Goal: Task Accomplishment & Management: Manage account settings

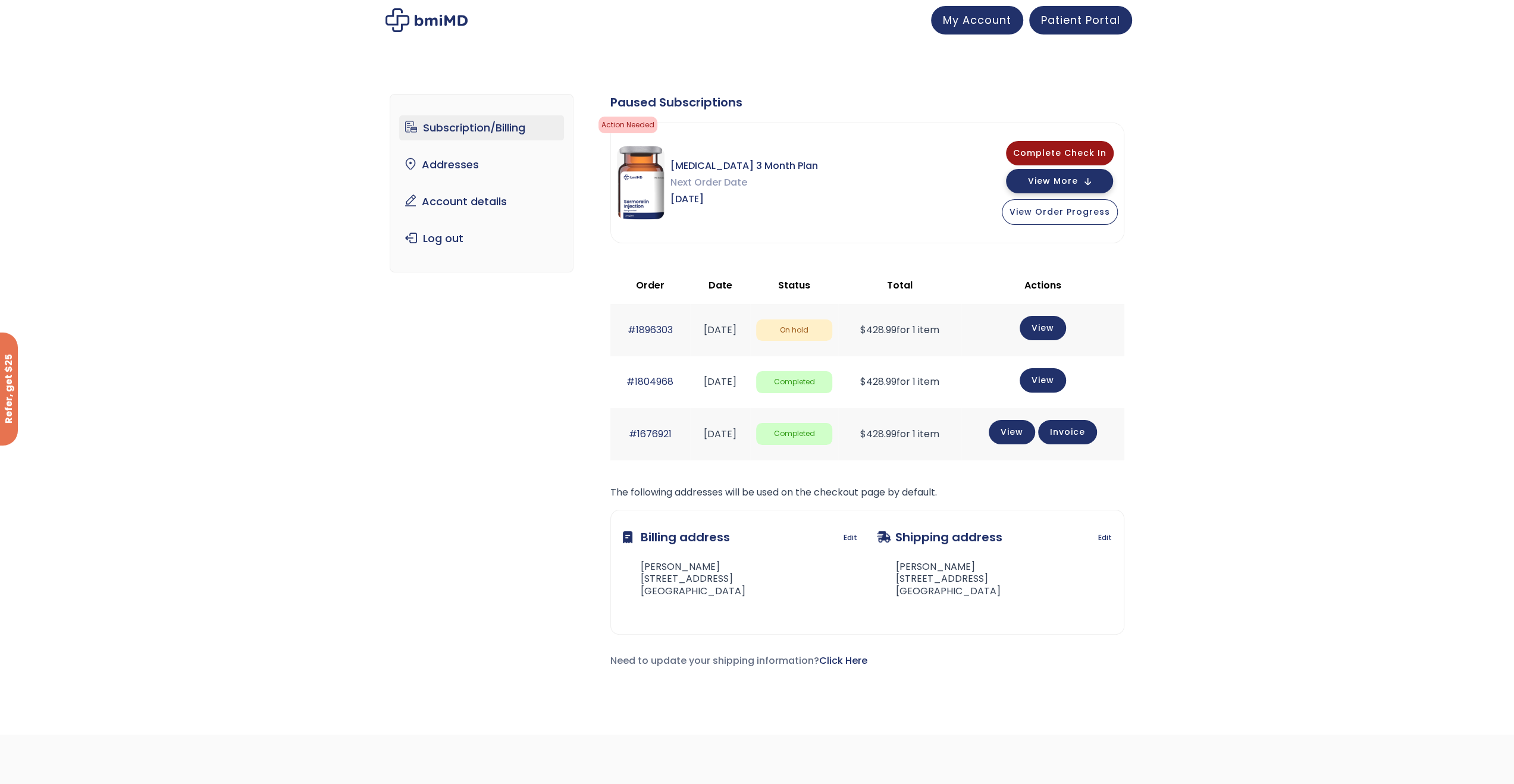
click at [1091, 173] on button "View More" at bounding box center [1059, 181] width 107 height 24
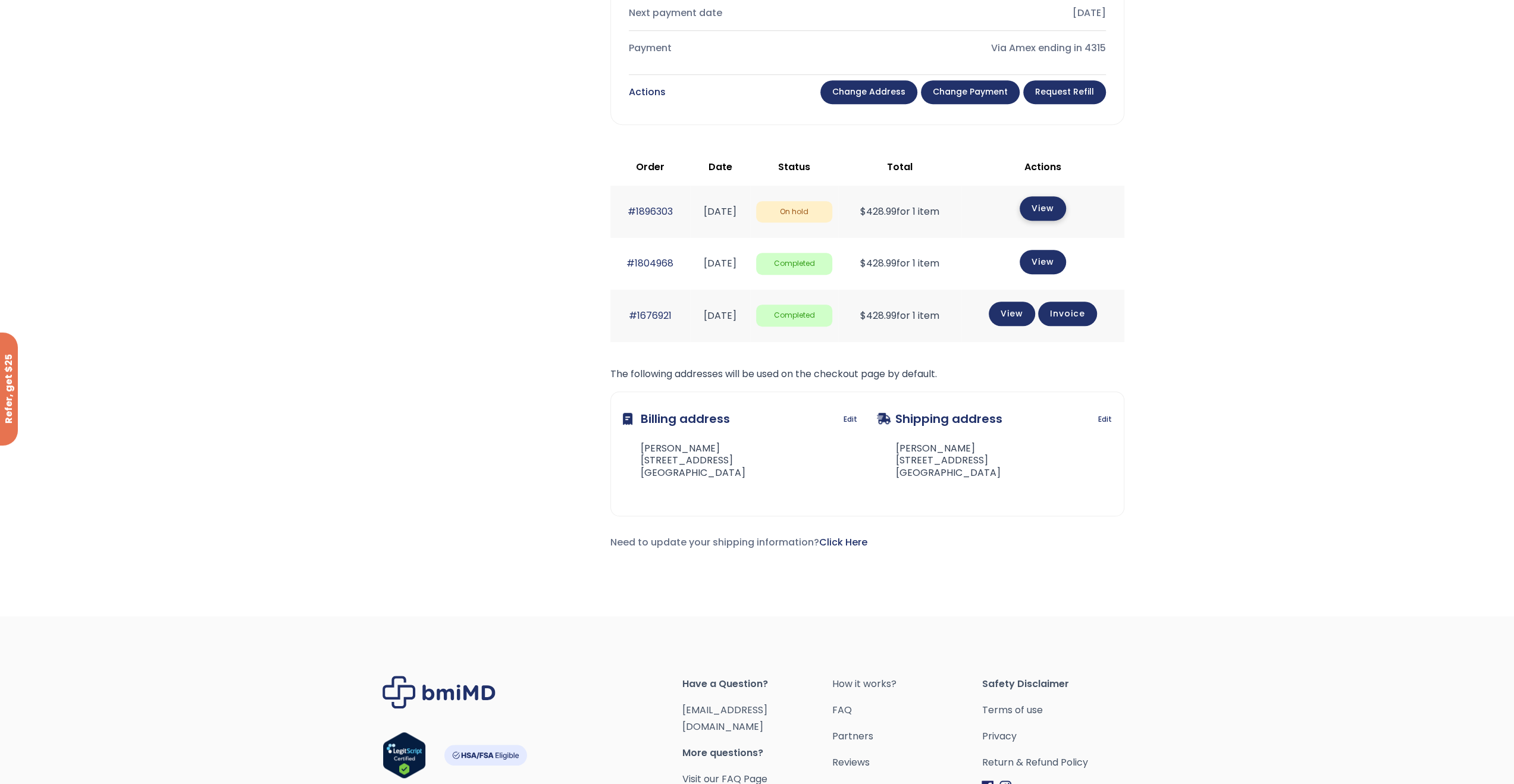
scroll to position [416, 0]
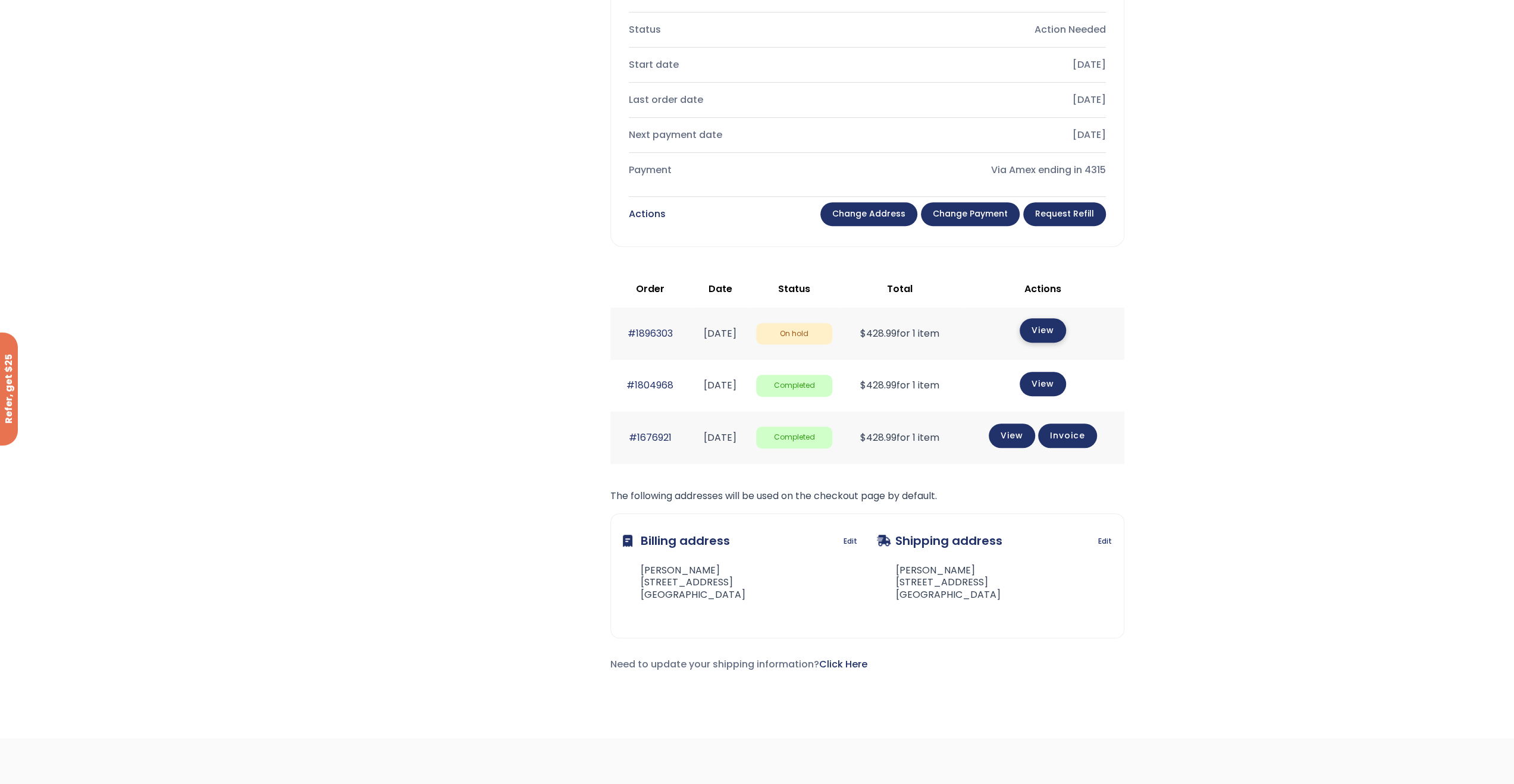
click at [1050, 318] on link "View" at bounding box center [1043, 331] width 47 height 24
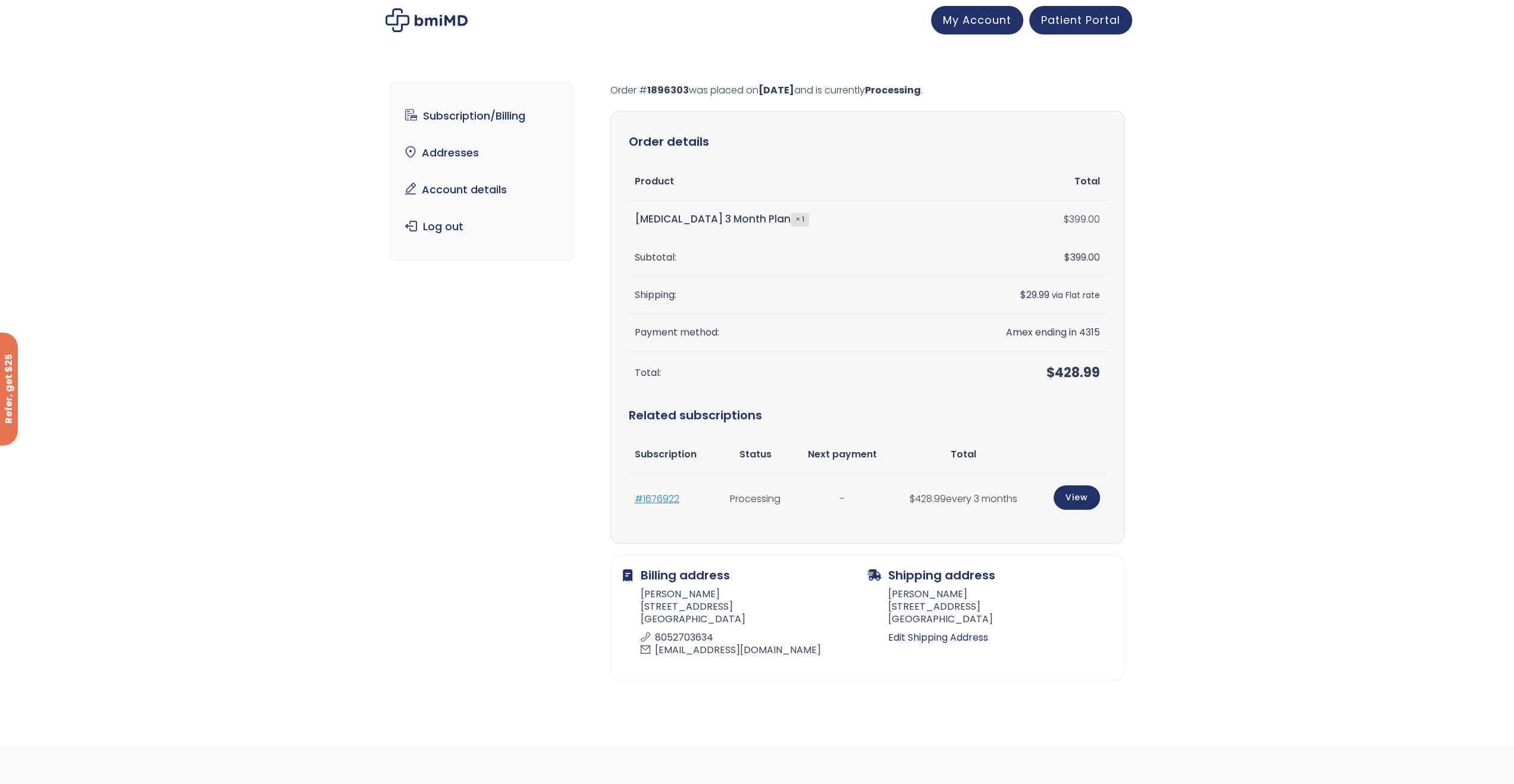
click at [670, 504] on link "#1676922" at bounding box center [657, 499] width 45 height 13
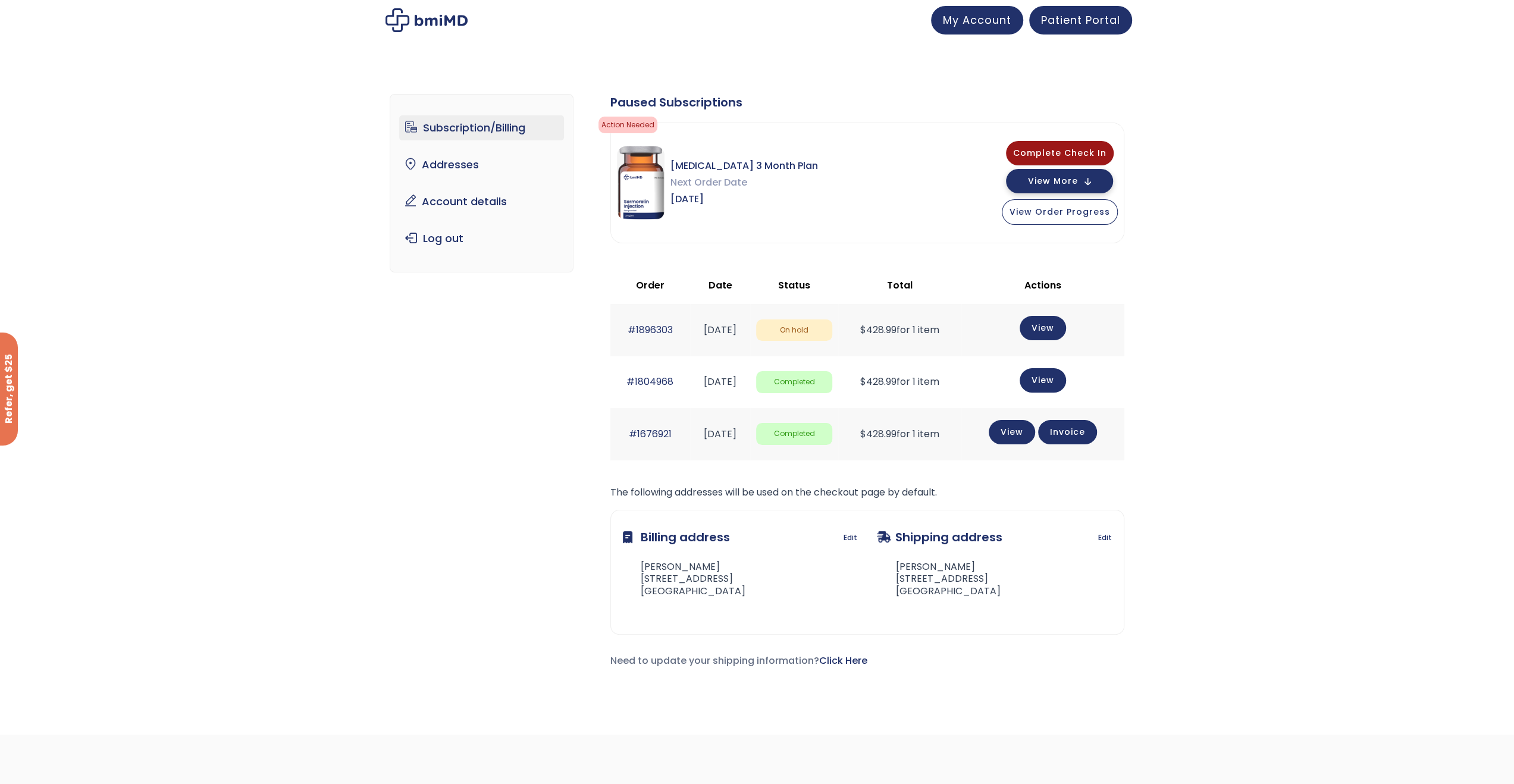
click at [1044, 186] on button "View More" at bounding box center [1059, 181] width 107 height 24
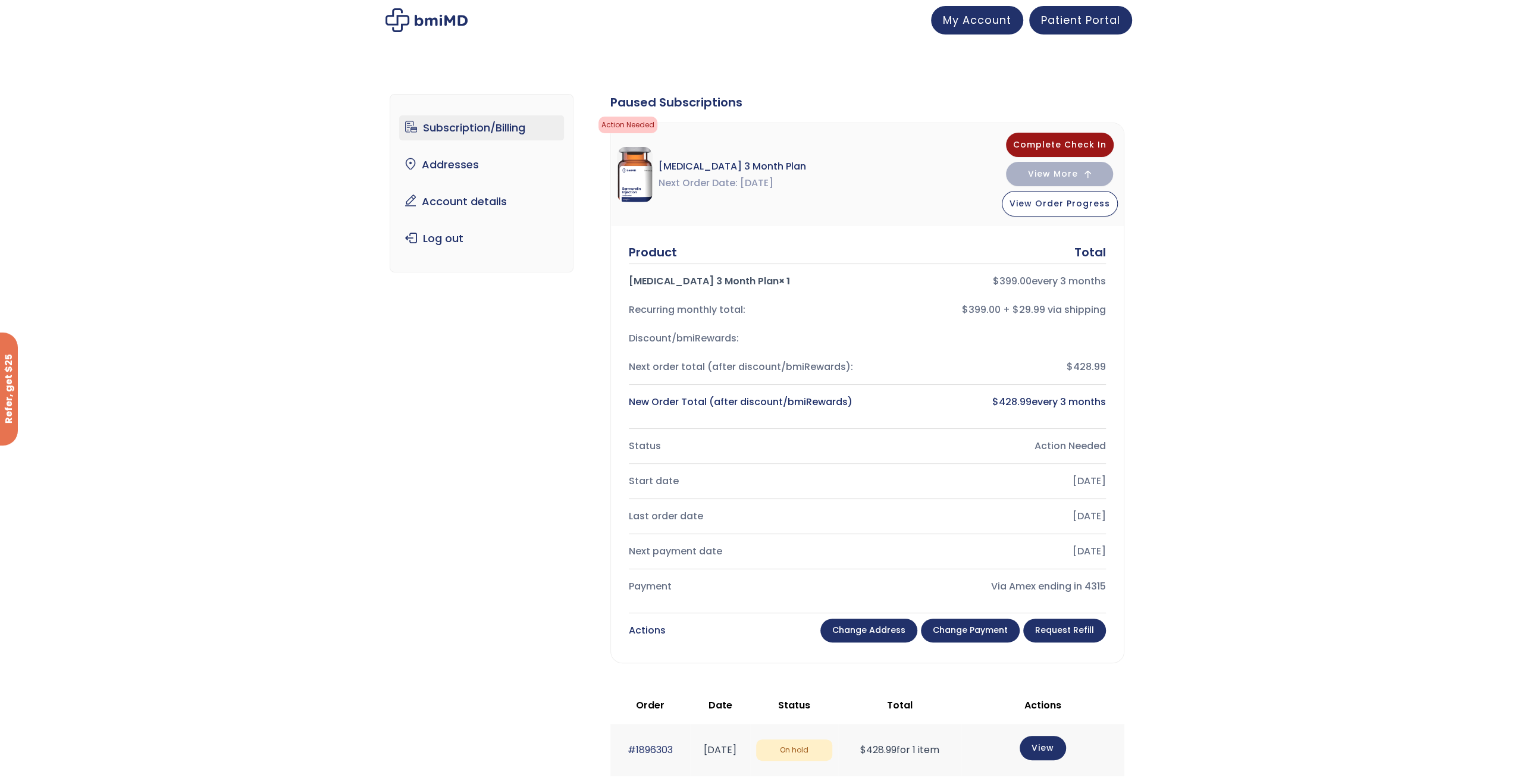
click at [959, 621] on link "Change payment" at bounding box center [970, 630] width 99 height 24
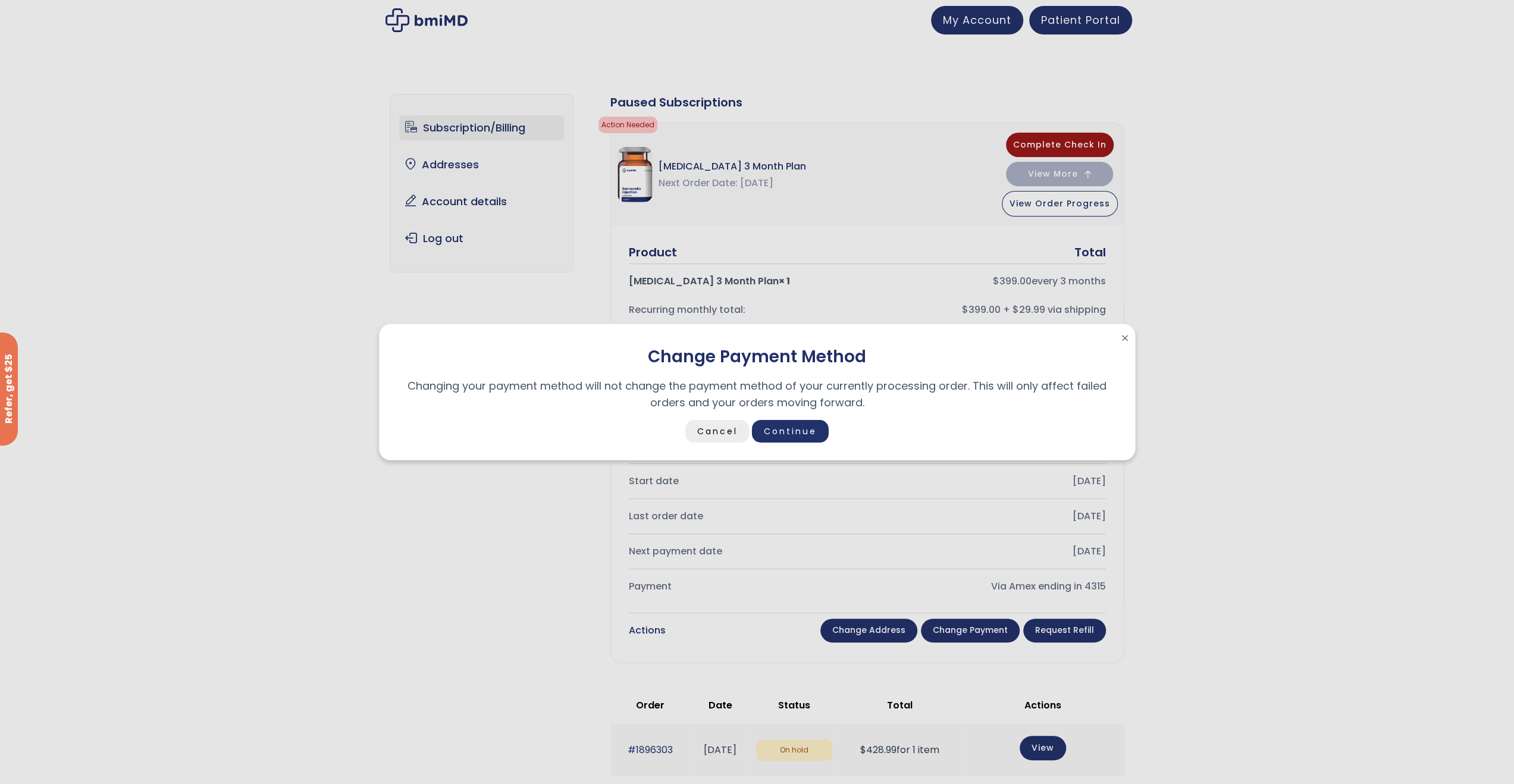
click at [713, 431] on link "Cancel" at bounding box center [717, 430] width 64 height 22
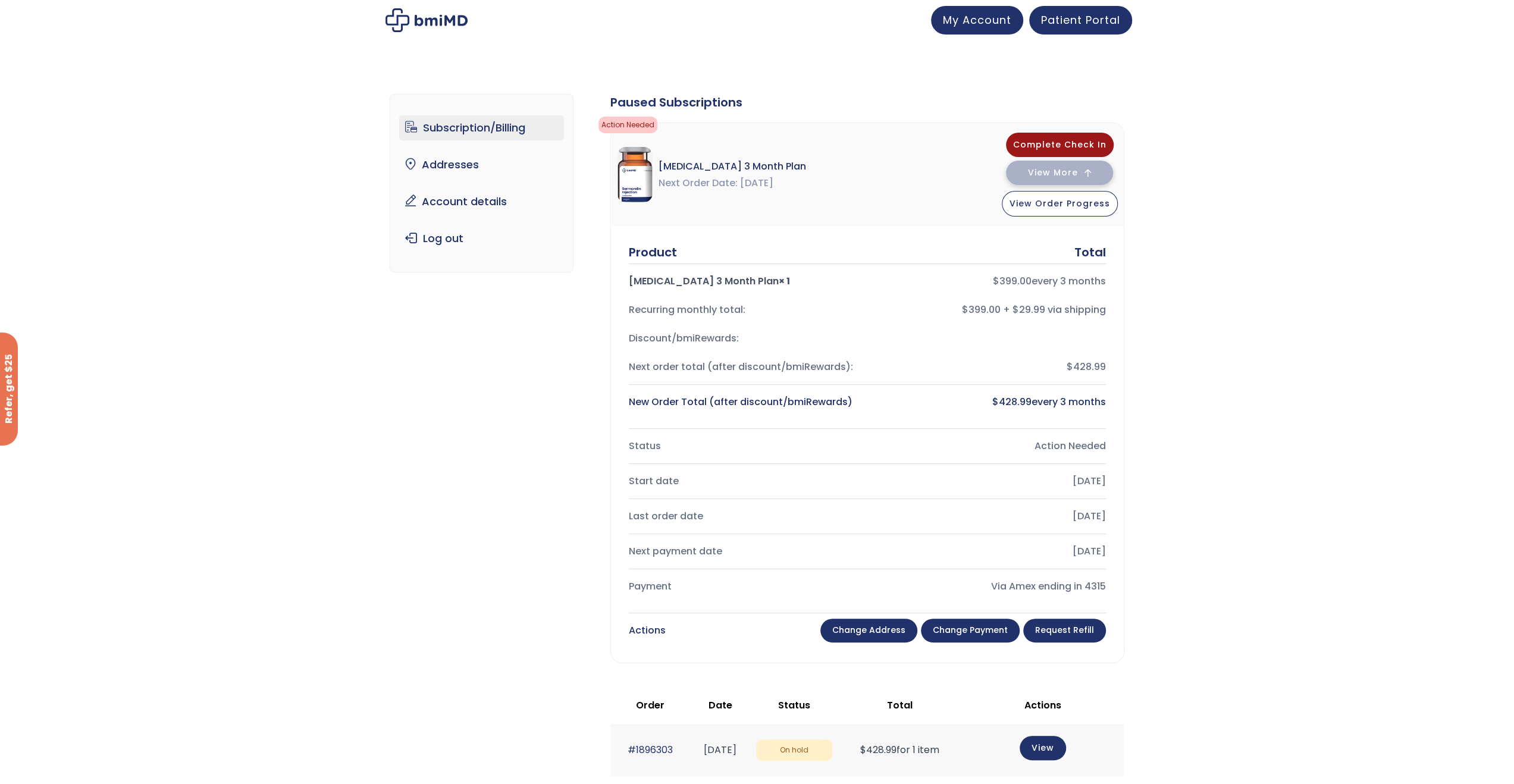
click at [1046, 169] on span "View More" at bounding box center [1053, 172] width 50 height 7
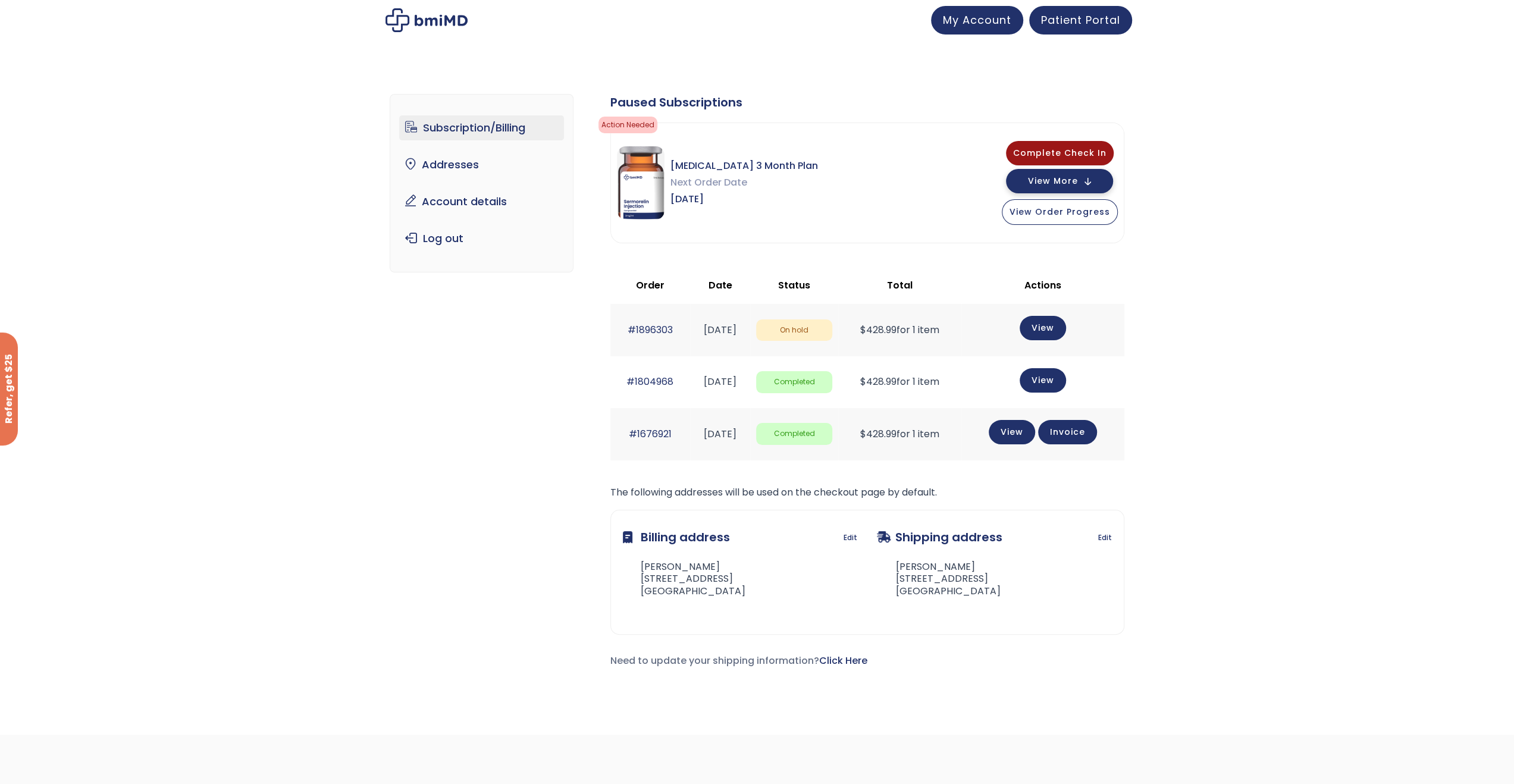
click at [1050, 173] on button "View More" at bounding box center [1059, 181] width 107 height 24
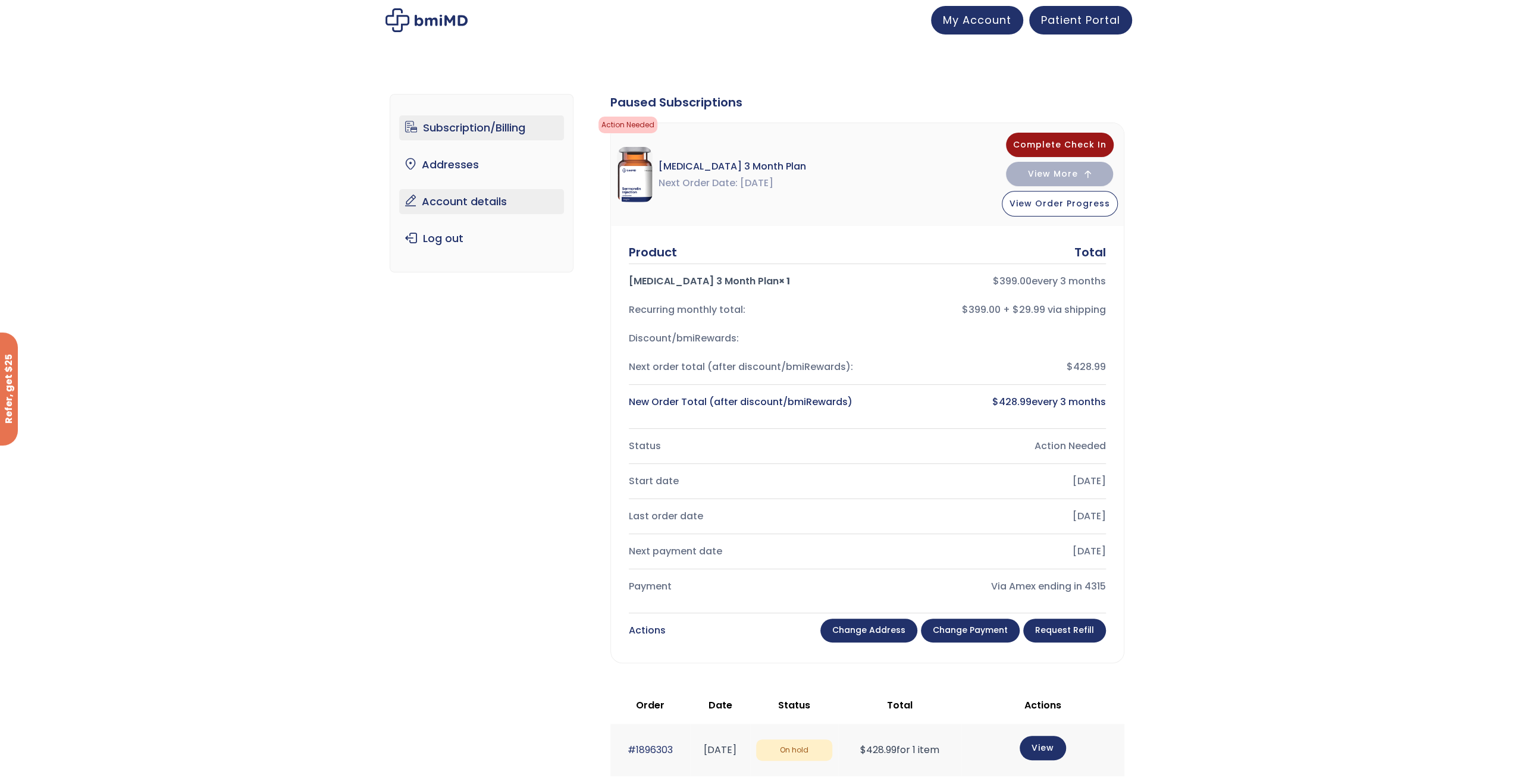
click at [489, 206] on link "Account details" at bounding box center [481, 201] width 165 height 25
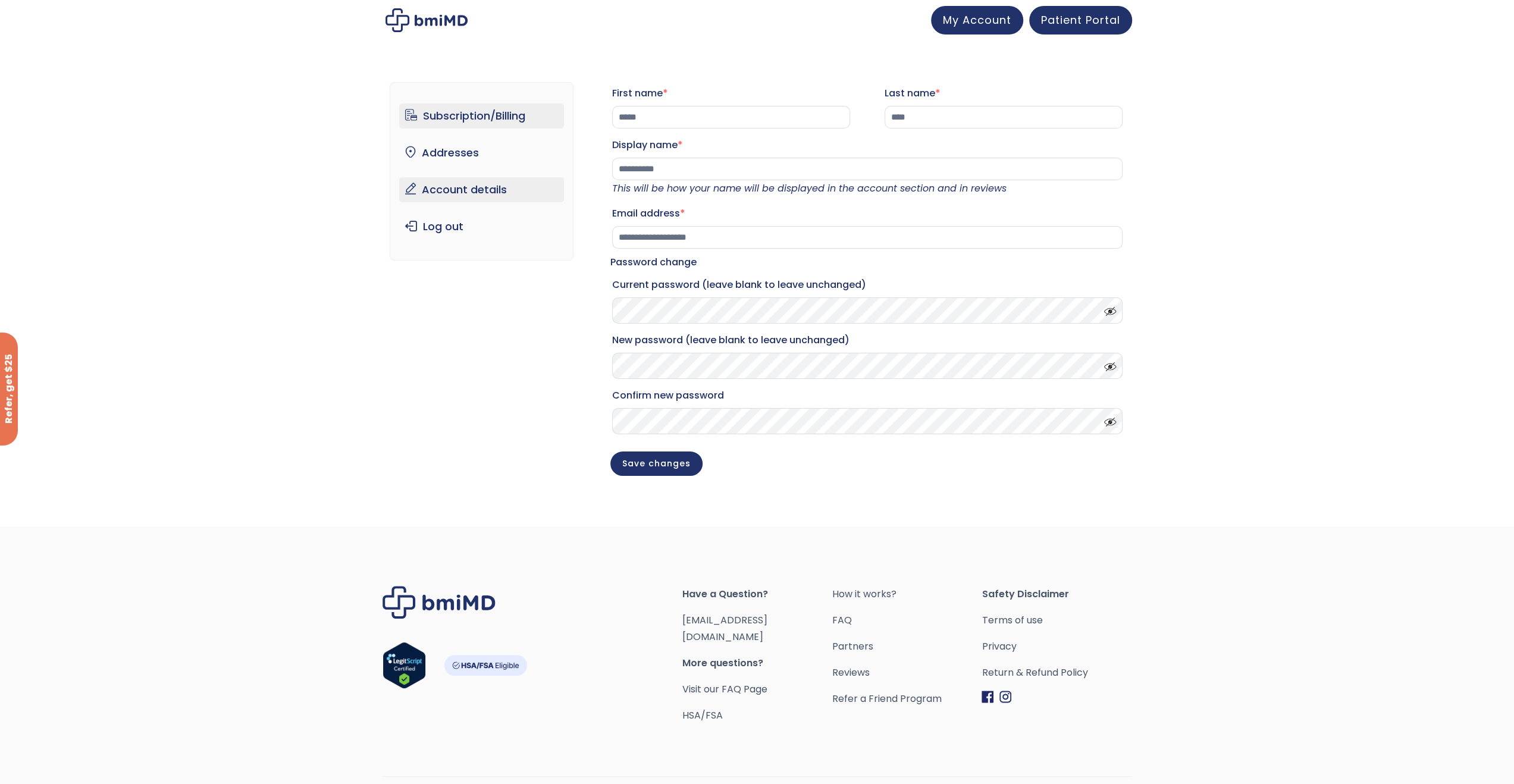
click at [532, 124] on link "Subscription/Billing" at bounding box center [481, 115] width 165 height 25
click at [494, 111] on link "Subscription/Billing" at bounding box center [481, 115] width 165 height 25
click at [459, 113] on link "Subscription/Billing" at bounding box center [481, 115] width 165 height 25
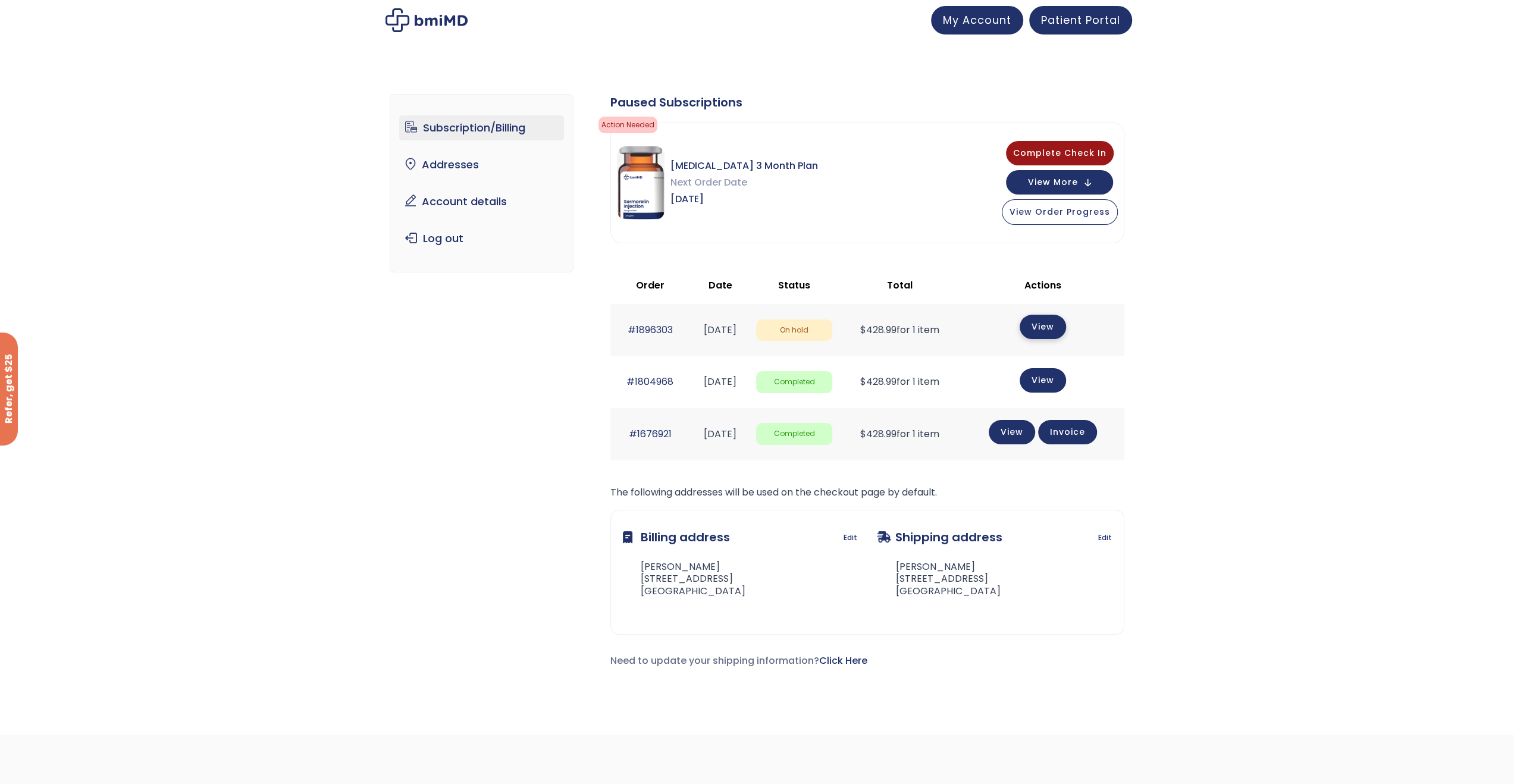
click at [1062, 321] on link "View" at bounding box center [1043, 327] width 47 height 24
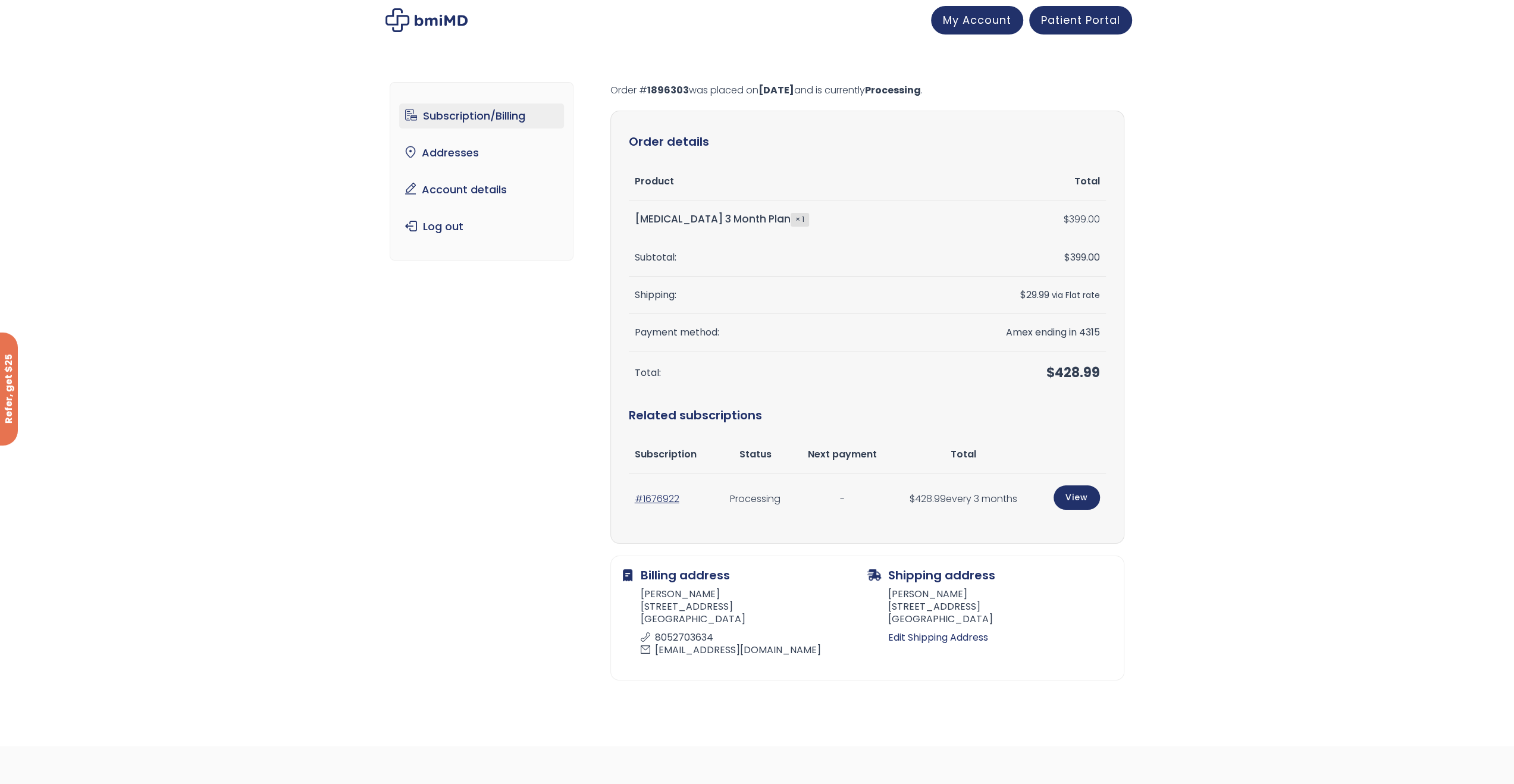
click at [499, 115] on link "Subscription/Billing" at bounding box center [481, 115] width 165 height 25
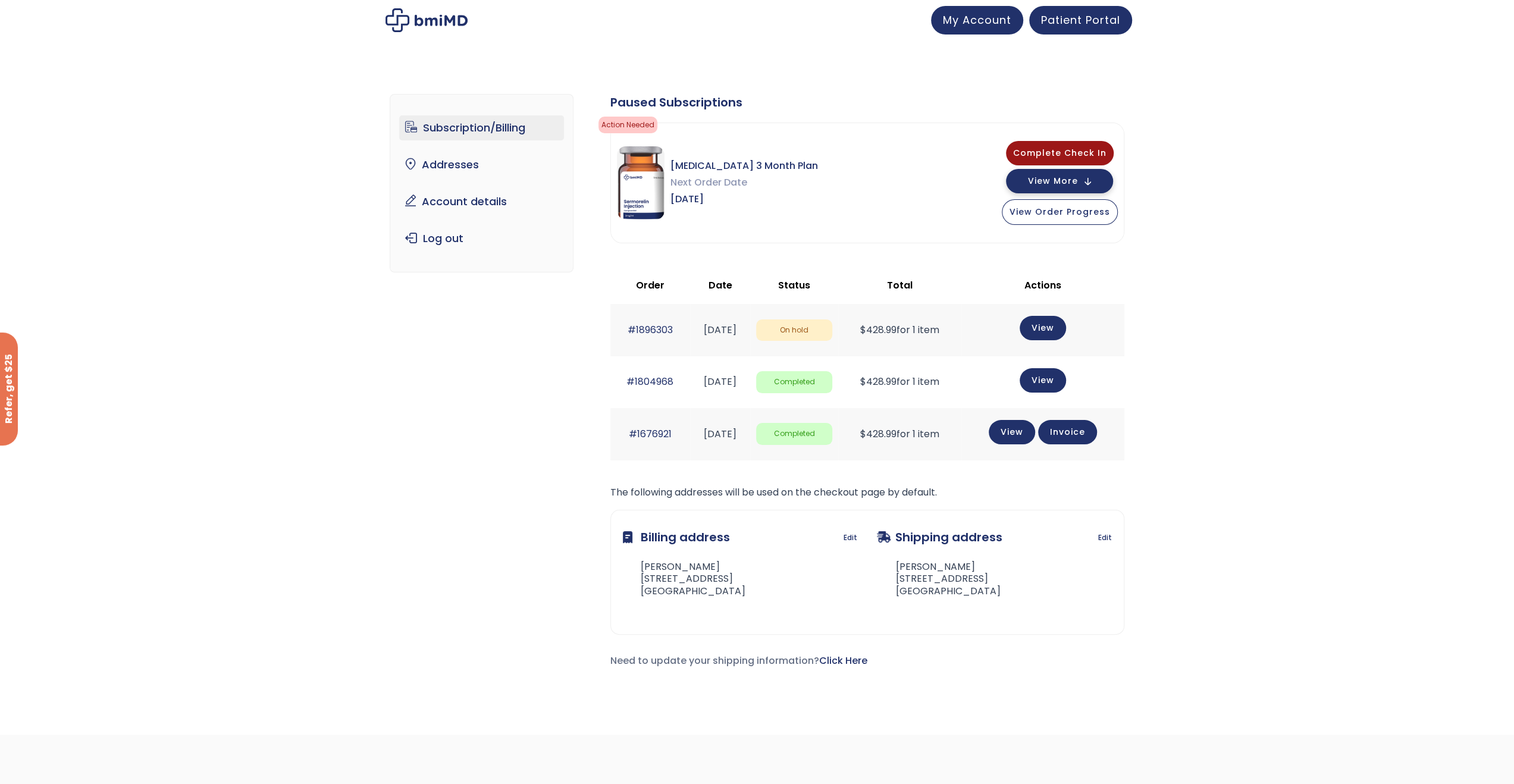
click at [1060, 190] on button "View More" at bounding box center [1059, 181] width 107 height 24
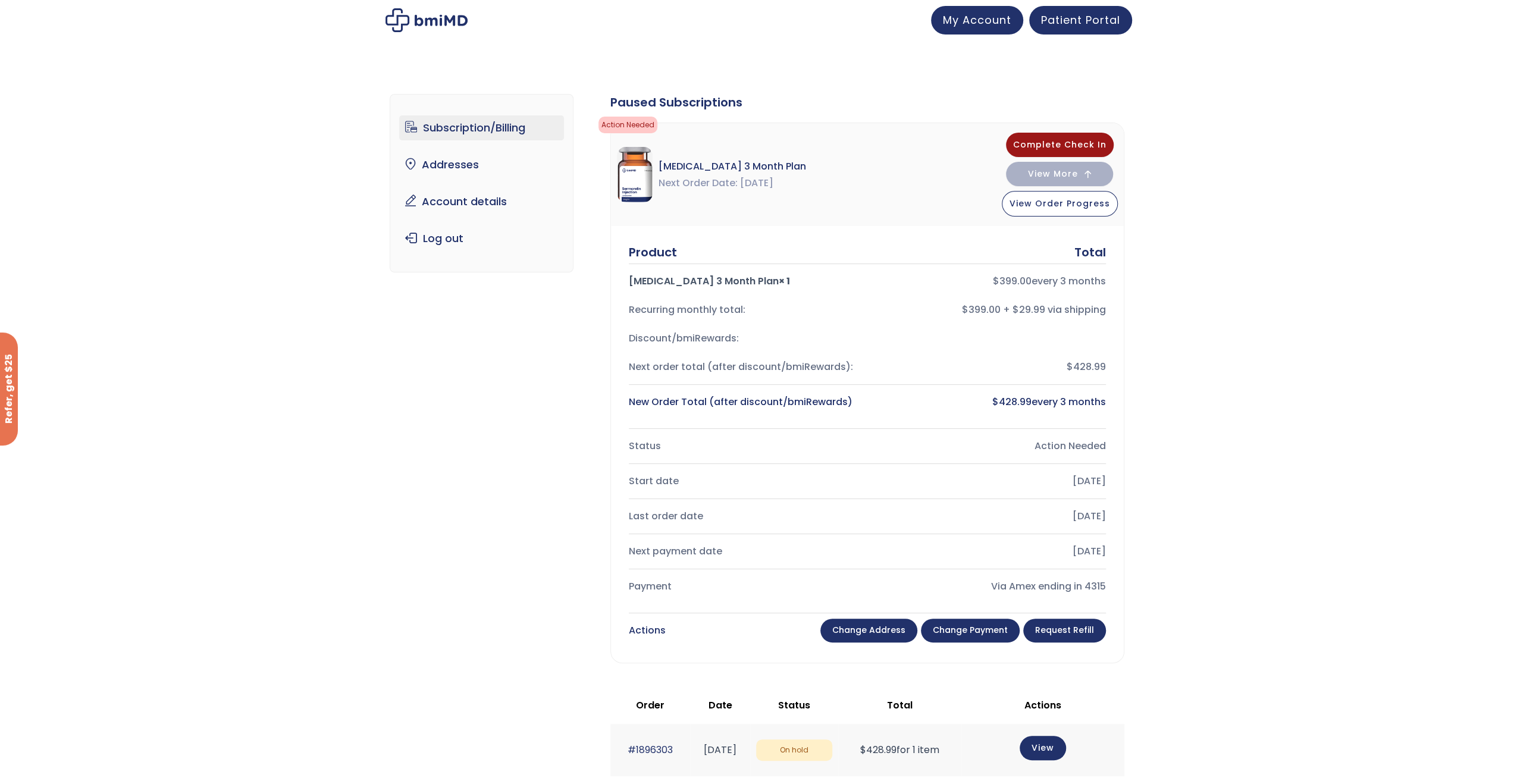
click at [958, 623] on link "Change payment" at bounding box center [970, 630] width 99 height 24
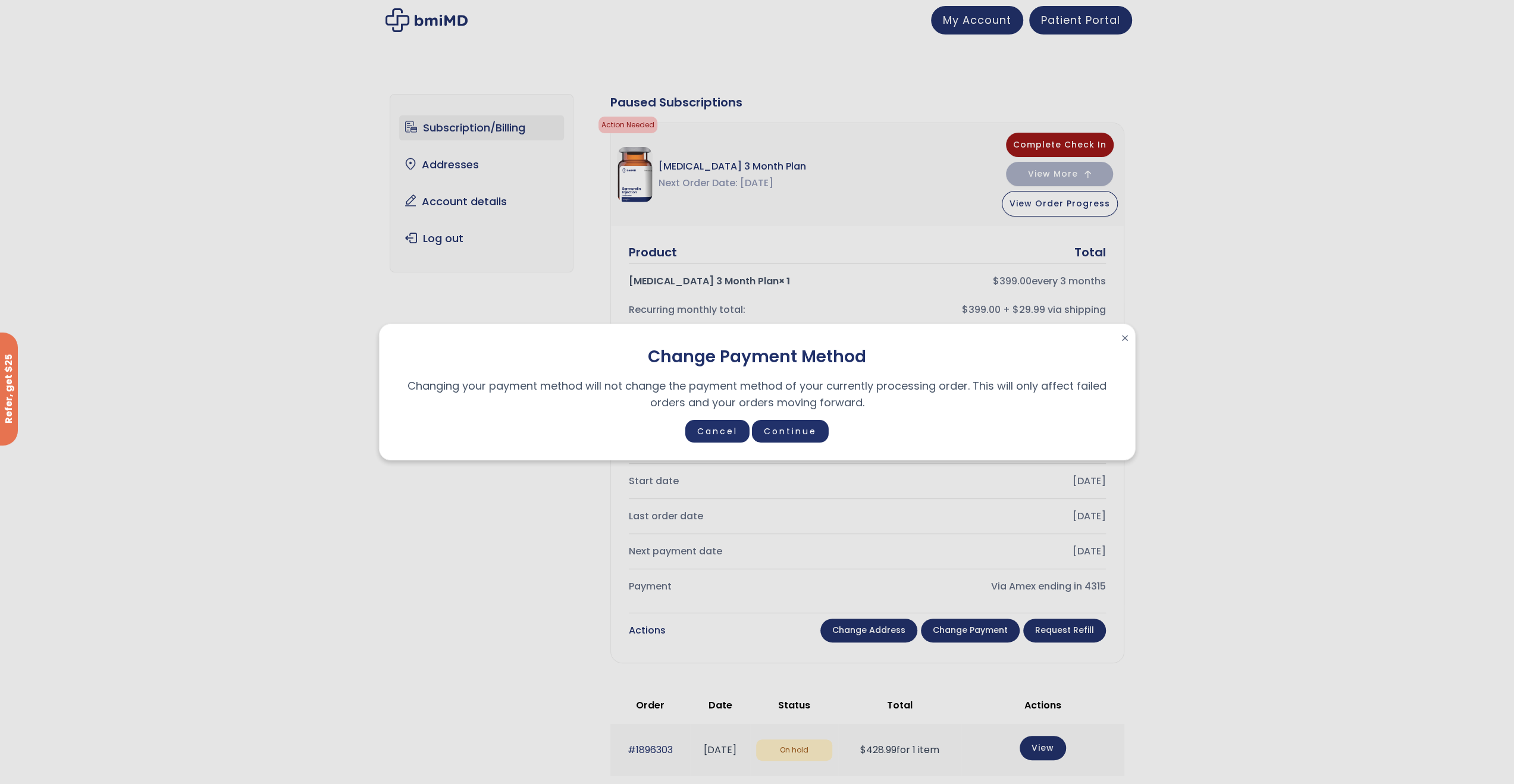
click at [1126, 343] on span "×" at bounding box center [1125, 338] width 8 height 17
